Goal: Check status: Check status

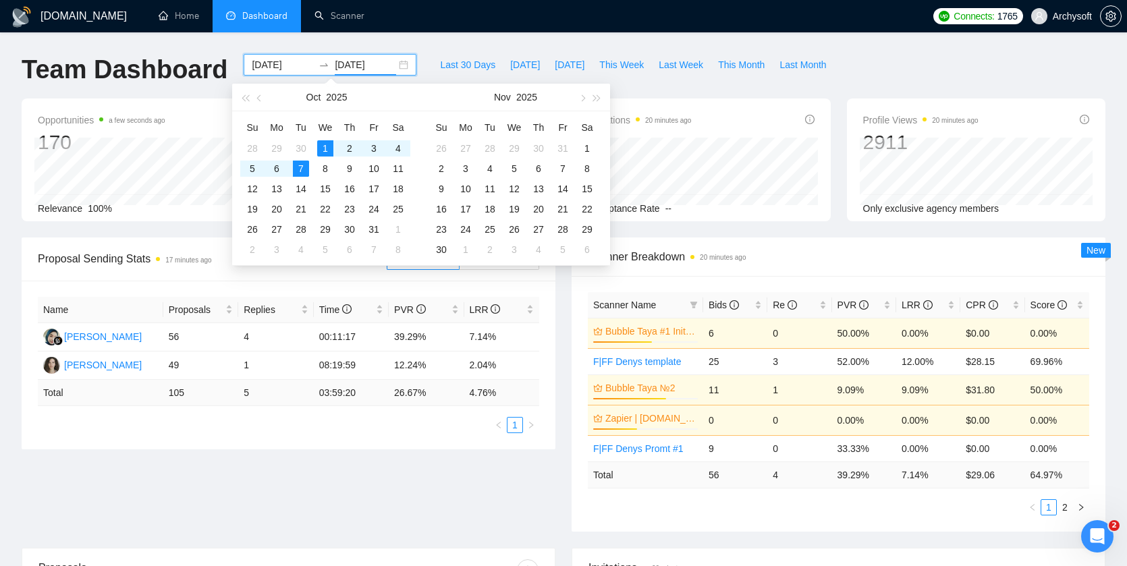
click at [379, 72] on input "[DATE]" at bounding box center [365, 64] width 61 height 15
type input "2025-10-06"
click at [287, 168] on td "6" at bounding box center [277, 169] width 24 height 20
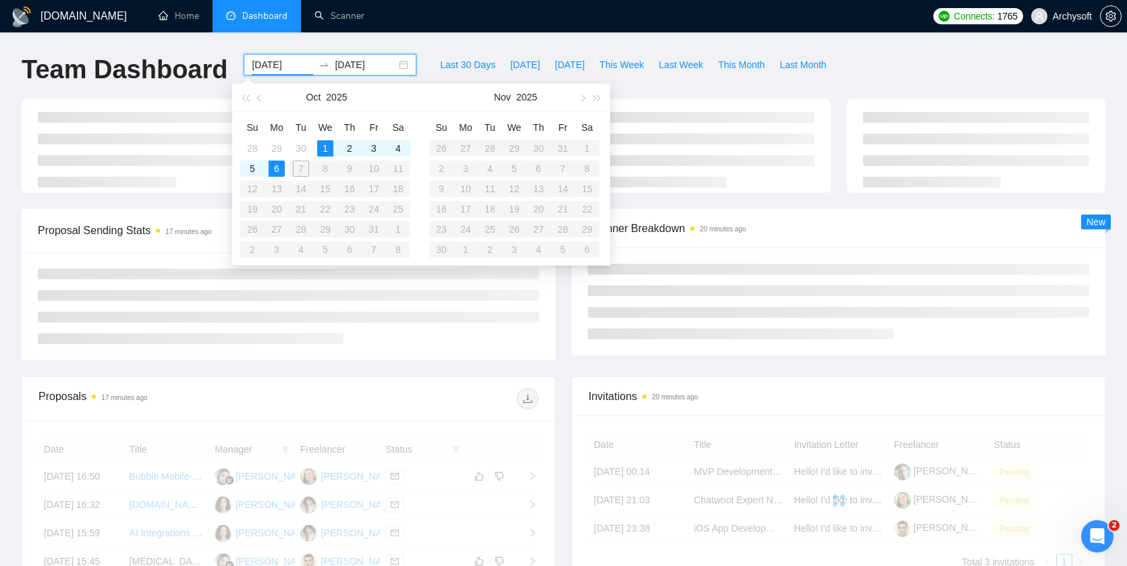
click at [297, 168] on table "Su Mo Tu We Th Fr Sa 28 29 30 1 2 3 4 5 6 7 8 9 10 11 12 13 14 15 16 17 18 19 2…" at bounding box center [325, 188] width 170 height 143
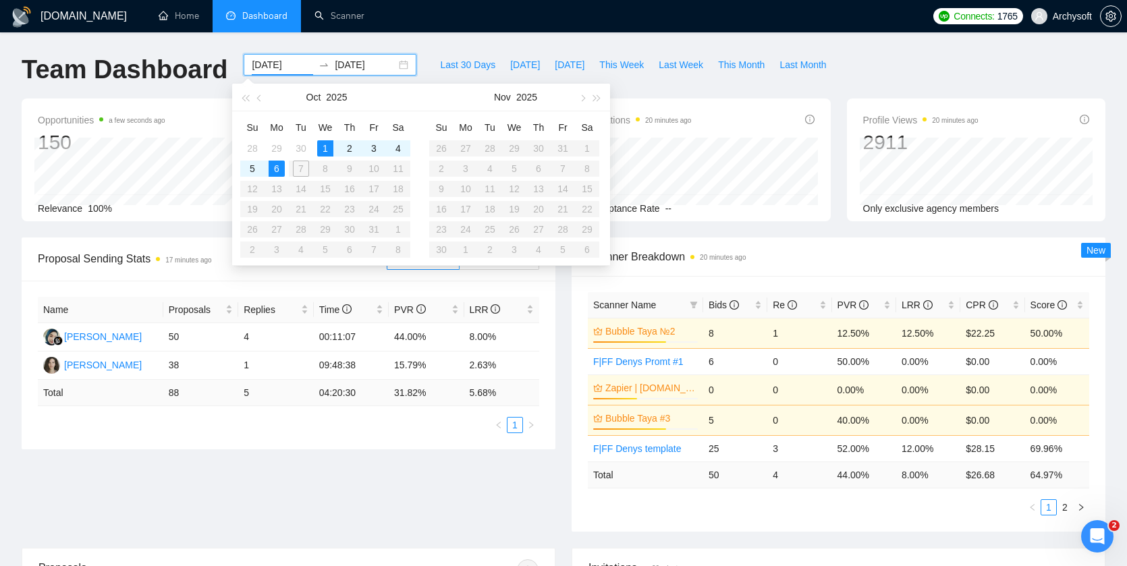
click at [300, 168] on table "Su Mo Tu We Th Fr Sa 28 29 30 1 2 3 4 5 6 7 8 9 10 11 12 13 14 15 16 17 18 19 2…" at bounding box center [325, 188] width 170 height 143
click at [329, 142] on div "1" at bounding box center [325, 148] width 16 height 16
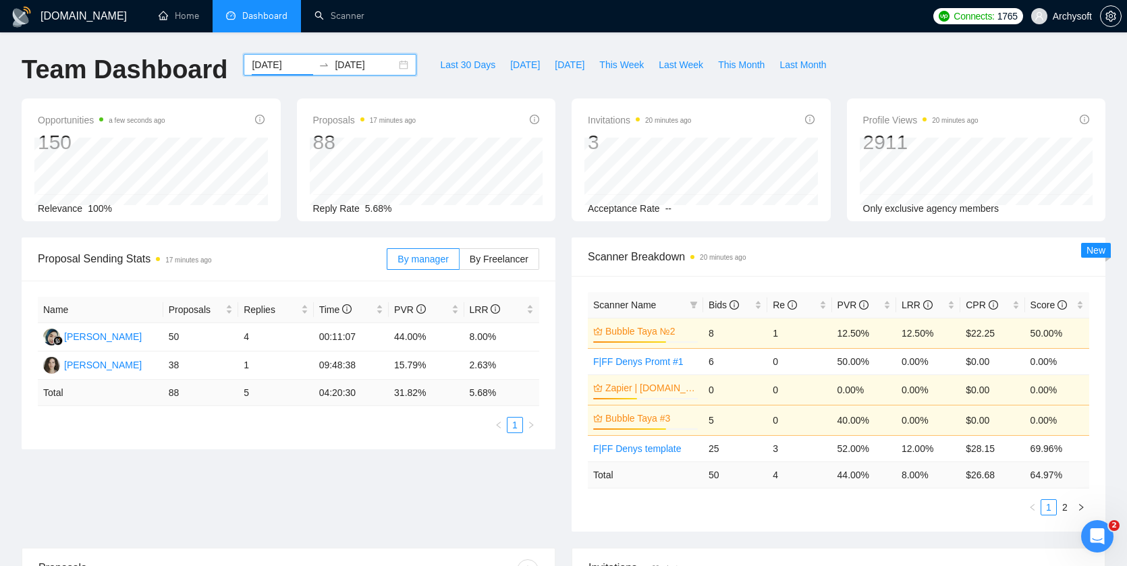
click at [300, 61] on input "[DATE]" at bounding box center [282, 64] width 61 height 15
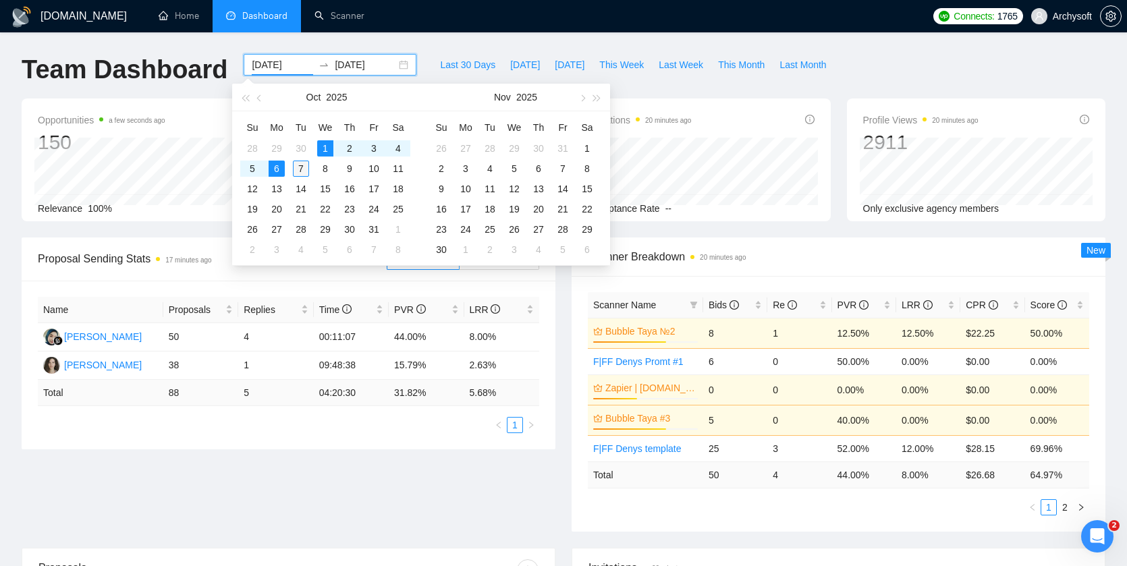
type input "[DATE]"
click at [298, 172] on div "7" at bounding box center [301, 169] width 16 height 16
click at [302, 167] on div "7" at bounding box center [301, 169] width 16 height 16
type input "[DATE]"
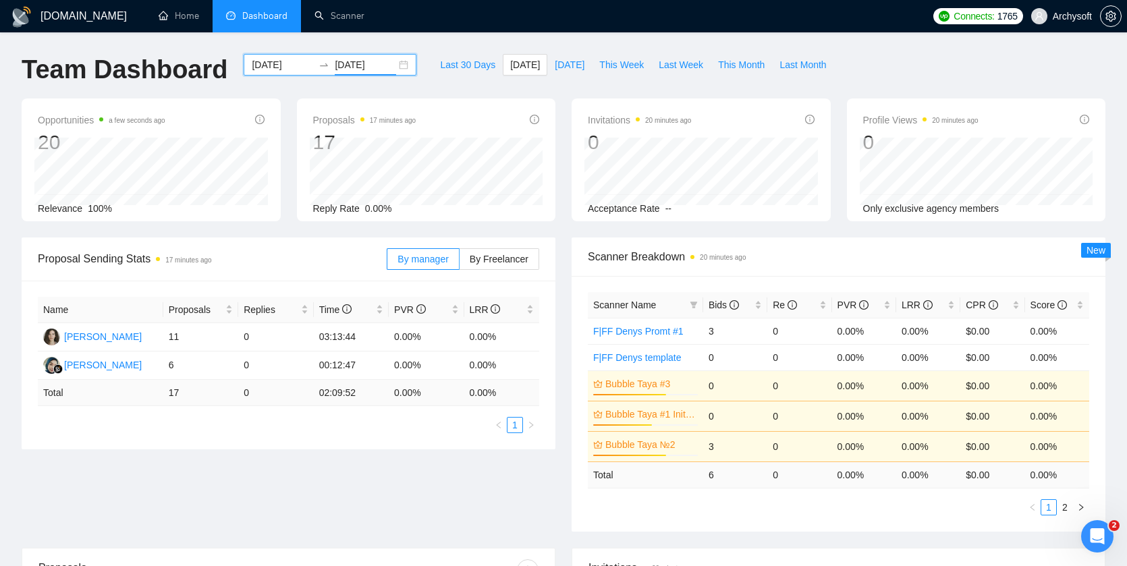
scroll to position [88, 0]
